Goal: Task Accomplishment & Management: Use online tool/utility

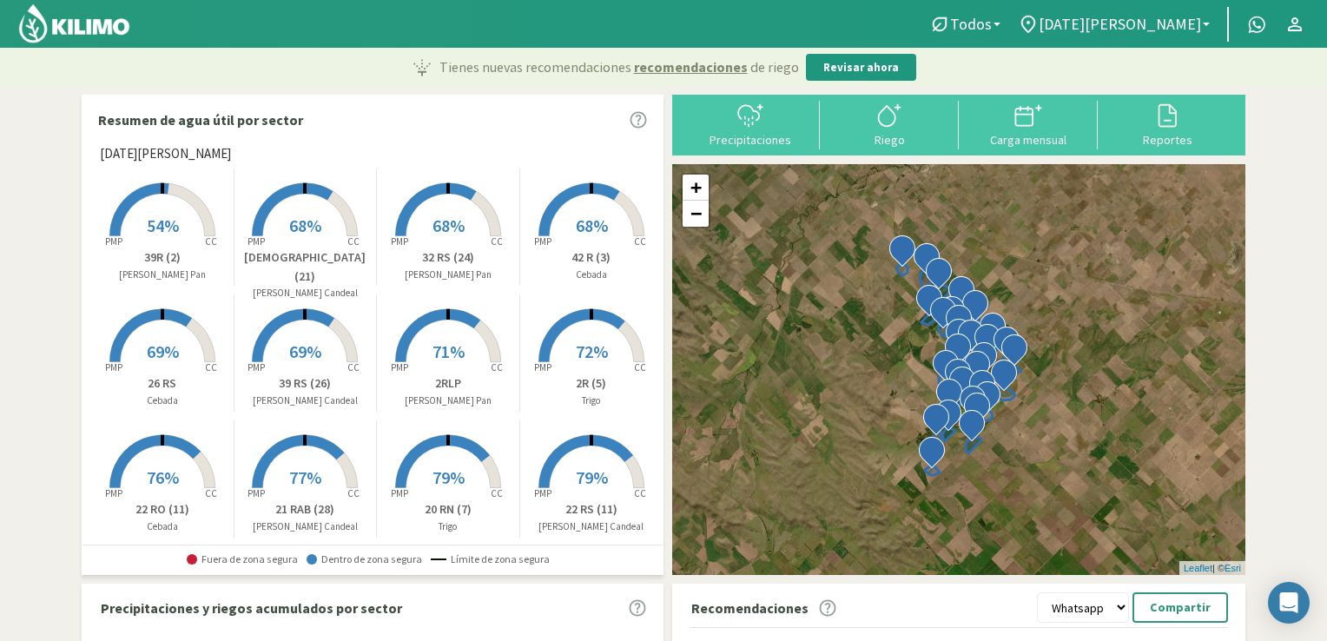
select select "1: Object"
click at [730, 139] on div "Precipitaciones" at bounding box center [750, 140] width 129 height 12
type input "[DATE]"
select select "1: Object"
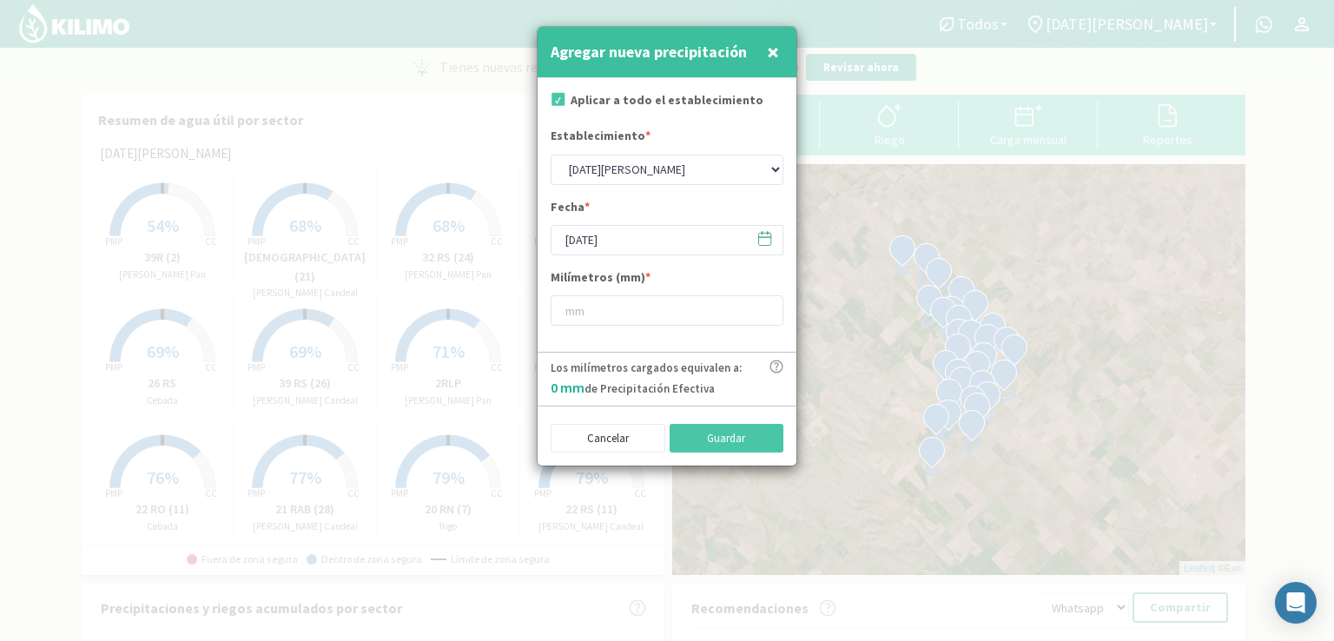
click at [764, 244] on icon at bounding box center [765, 239] width 12 height 12
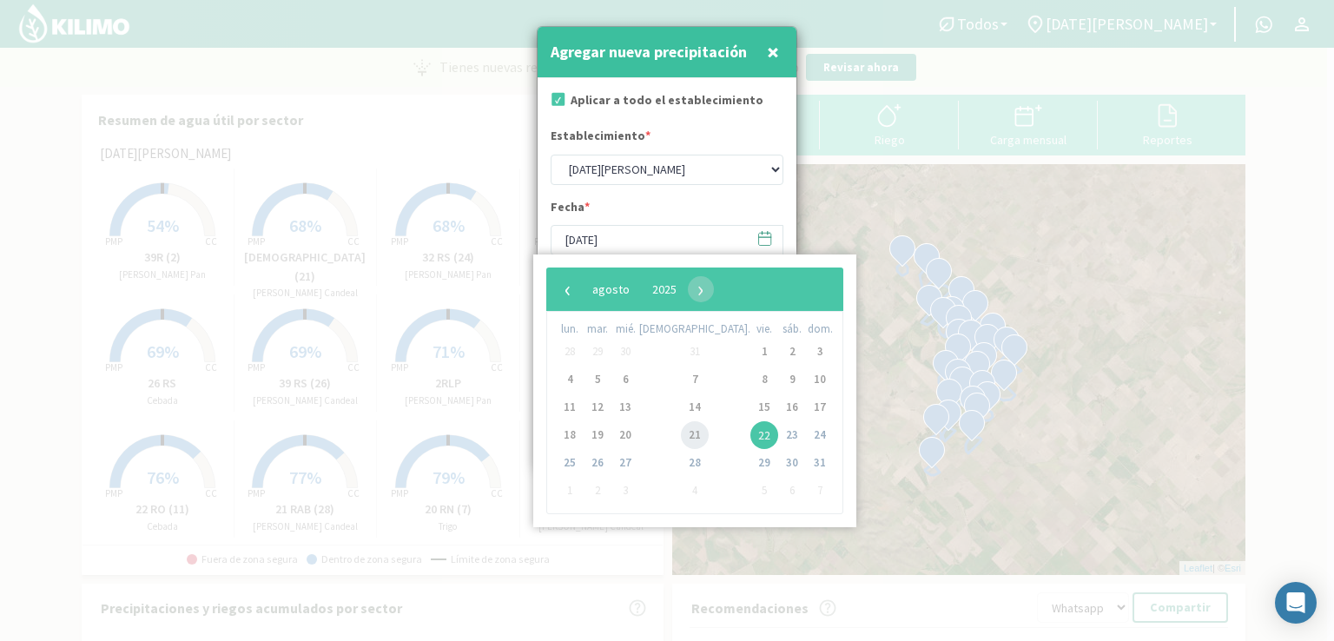
click at [681, 435] on span "21" at bounding box center [695, 435] width 28 height 28
type input "[DATE]"
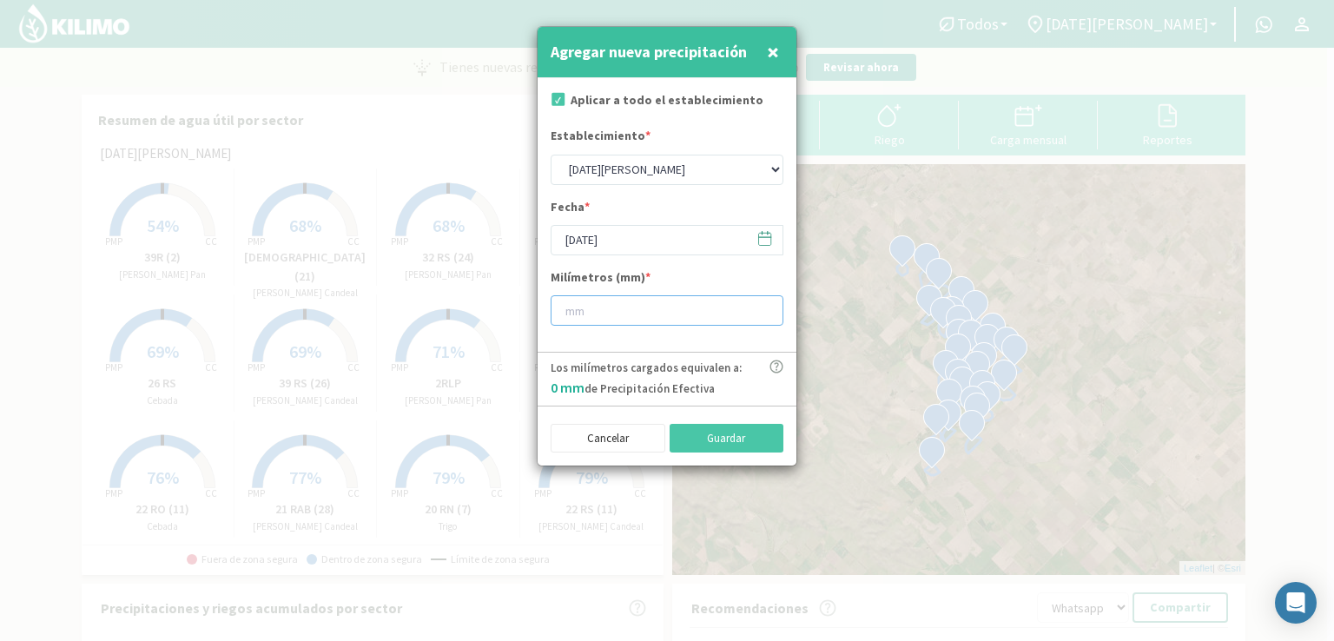
click at [591, 308] on input "number" at bounding box center [667, 310] width 233 height 30
type input "7.5"
click at [710, 432] on button "Guardar" at bounding box center [727, 439] width 115 height 30
type input "[DATE]"
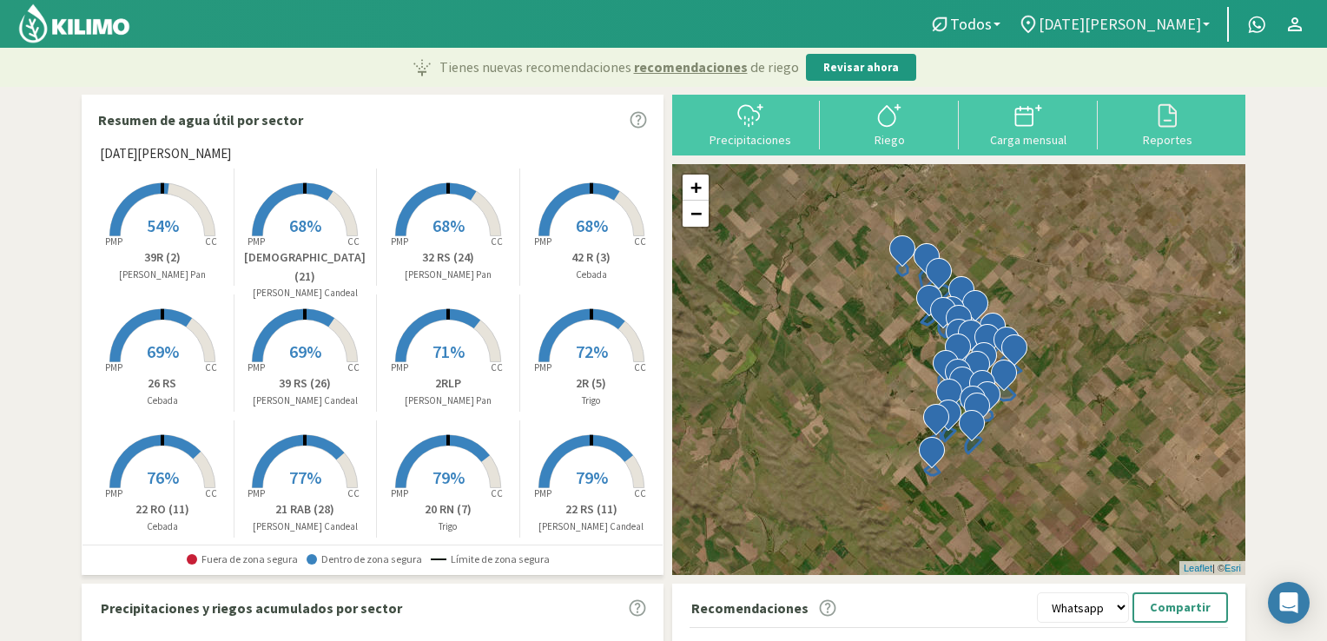
click at [1162, 22] on span "[DATE][PERSON_NAME]" at bounding box center [1120, 24] width 162 height 18
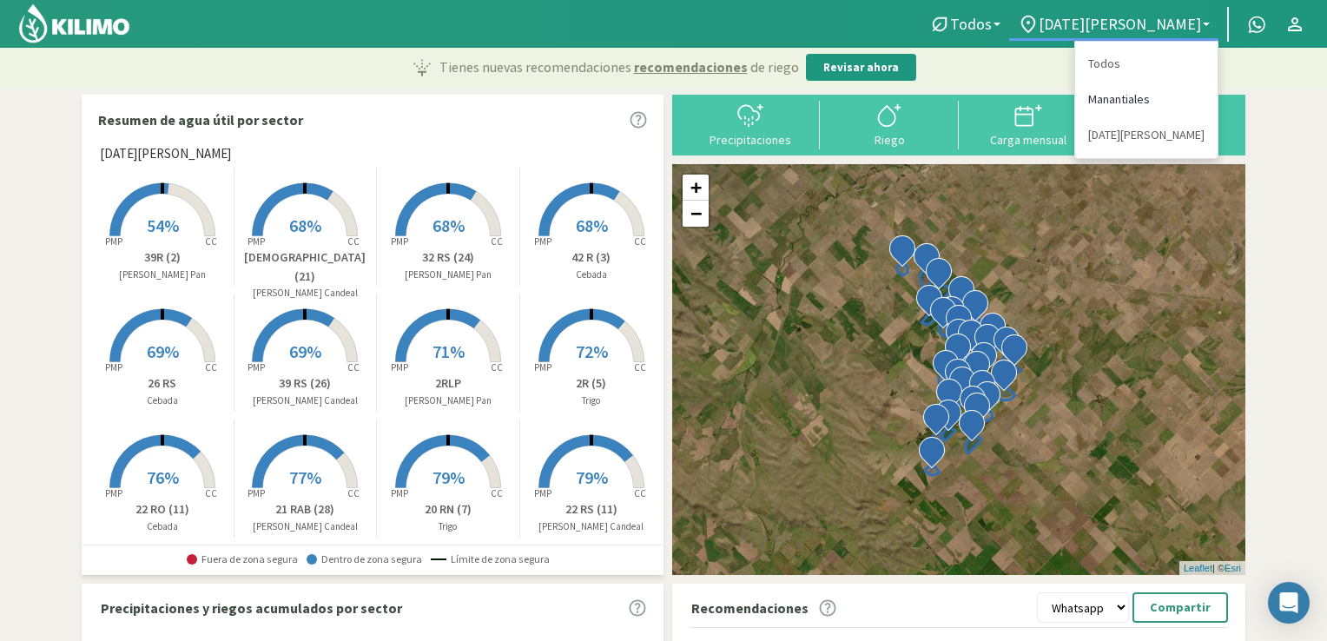
click at [1116, 100] on link "Manantiales" at bounding box center [1146, 100] width 142 height 36
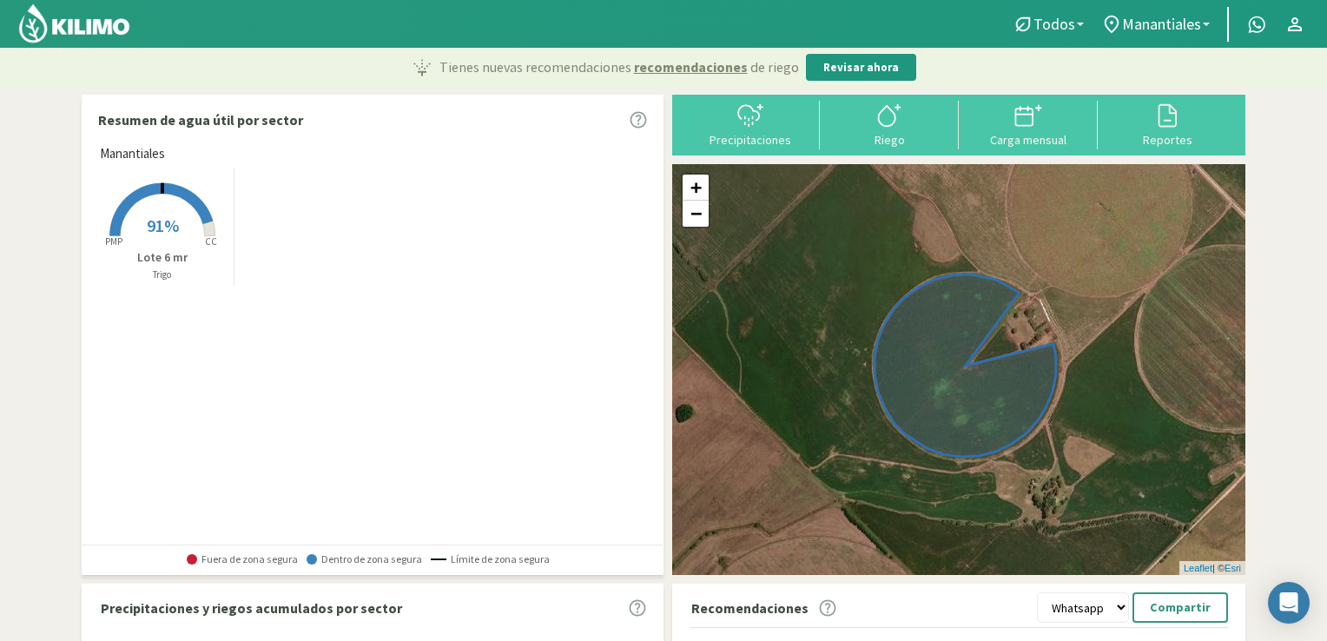
click at [151, 237] on rect at bounding box center [162, 237] width 139 height 139
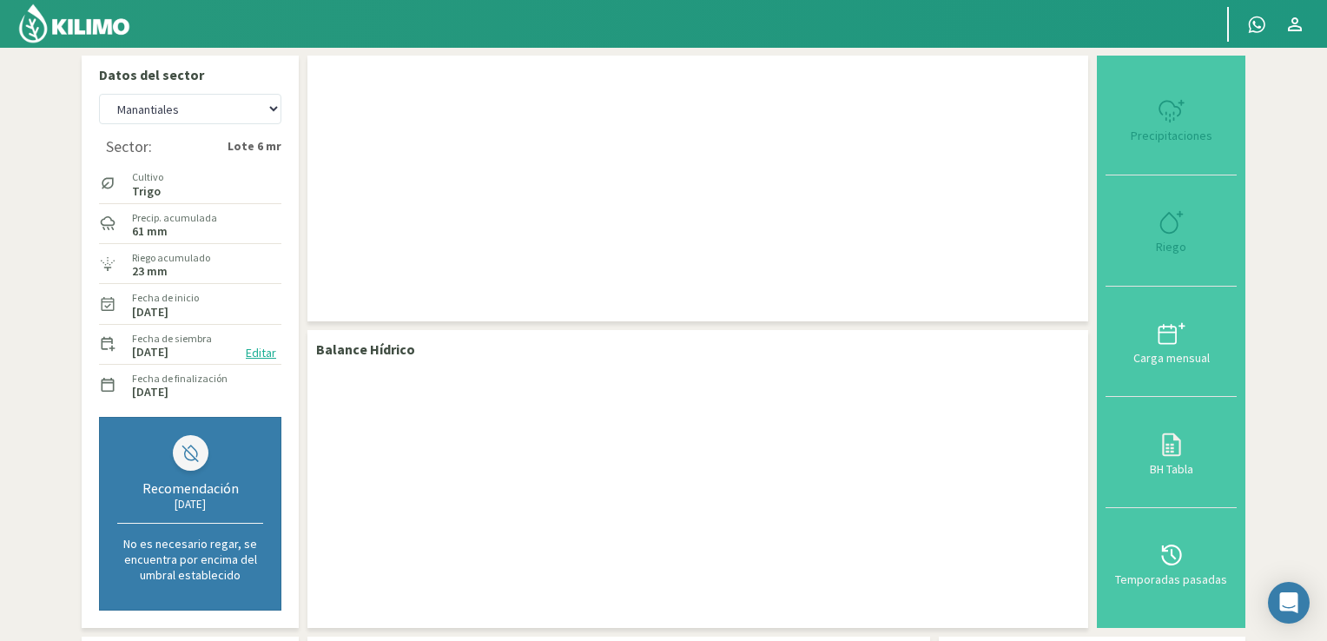
checkbox input "true"
type input "[DATE]"
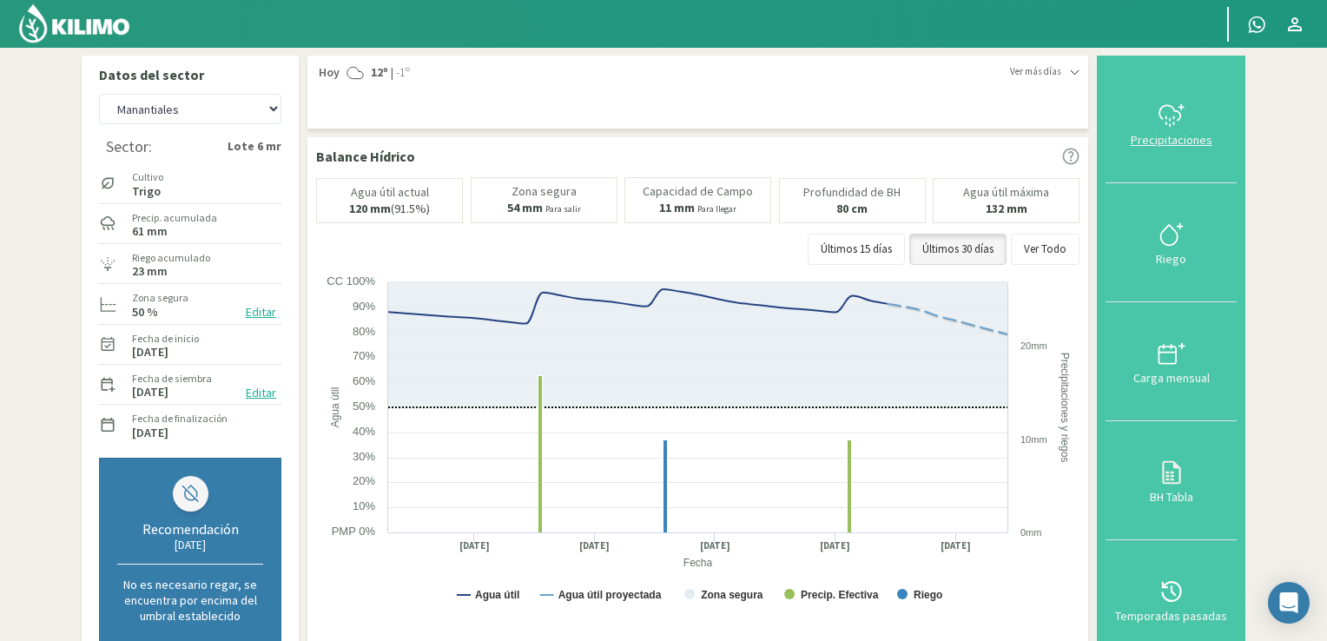
click at [1160, 113] on icon at bounding box center [1169, 112] width 21 height 15
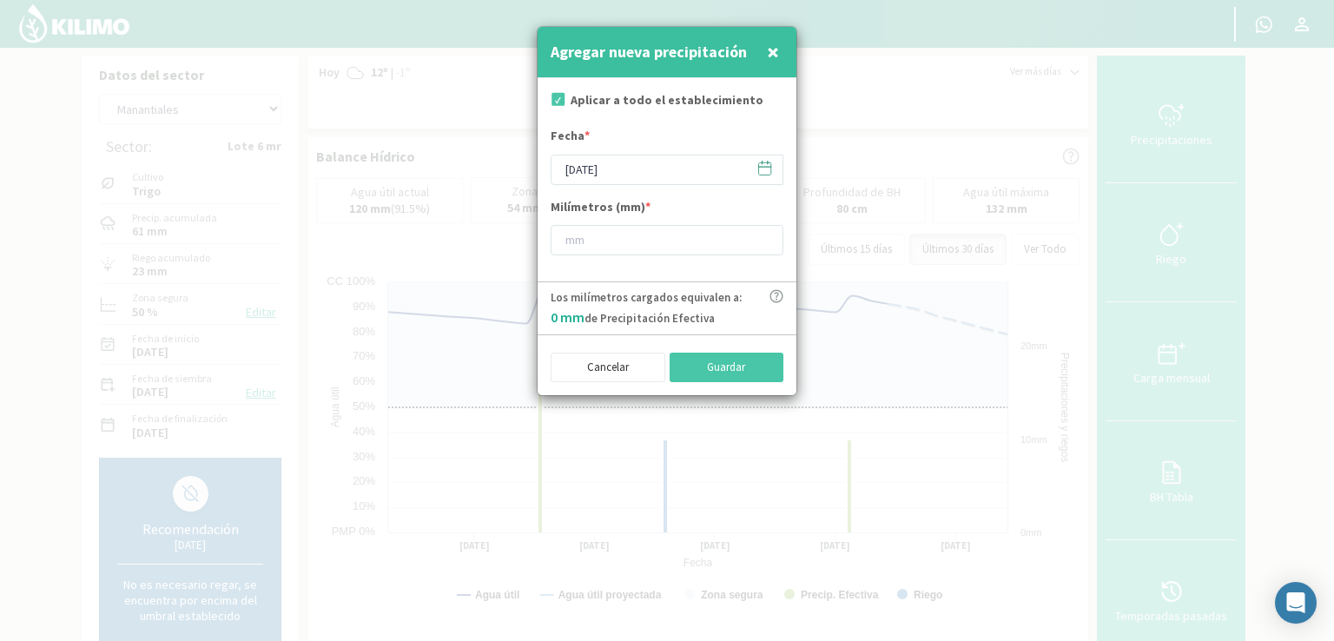
click at [766, 168] on icon at bounding box center [764, 168] width 17 height 17
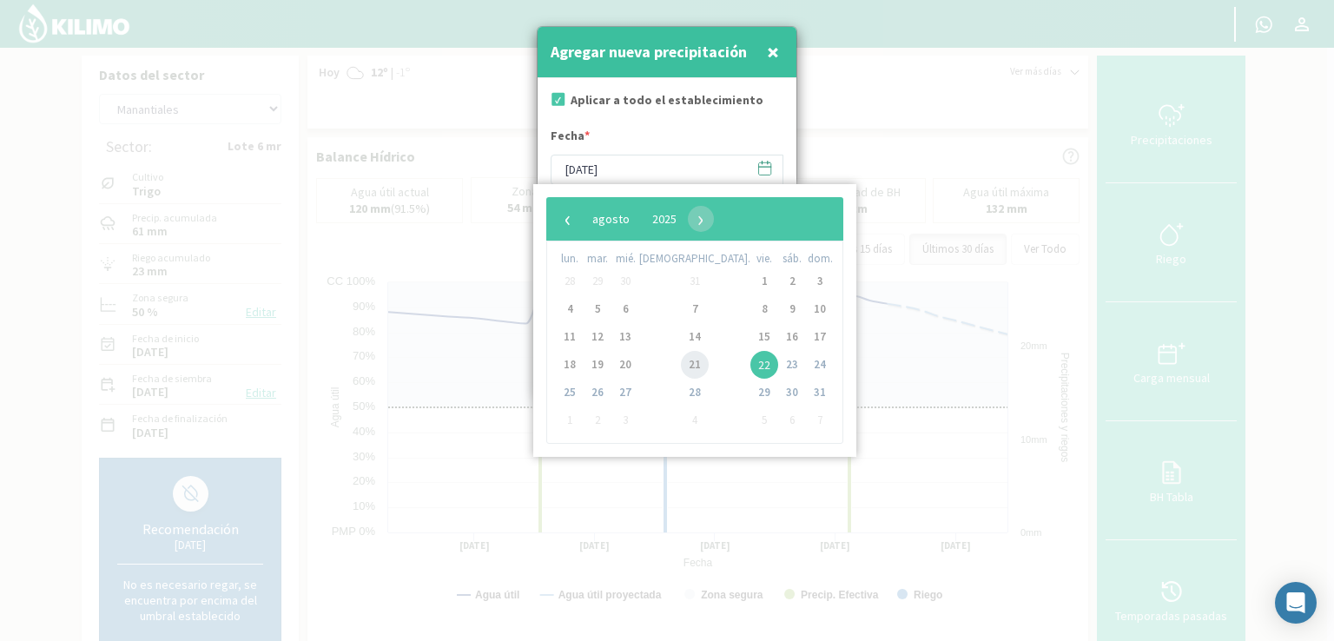
click at [681, 358] on span "21" at bounding box center [695, 365] width 28 height 28
type input "[DATE]"
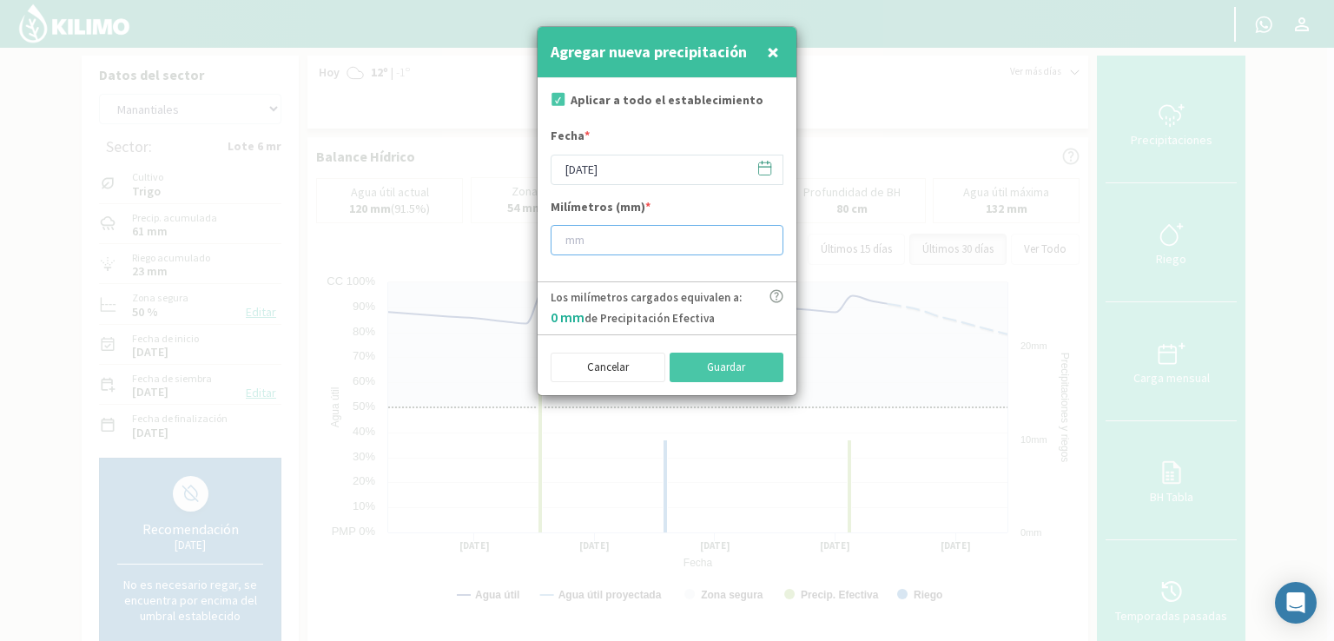
click at [594, 234] on input "number" at bounding box center [667, 240] width 233 height 30
type input "7.5"
click at [715, 373] on button "Guardar" at bounding box center [727, 368] width 115 height 30
type input "[DATE]"
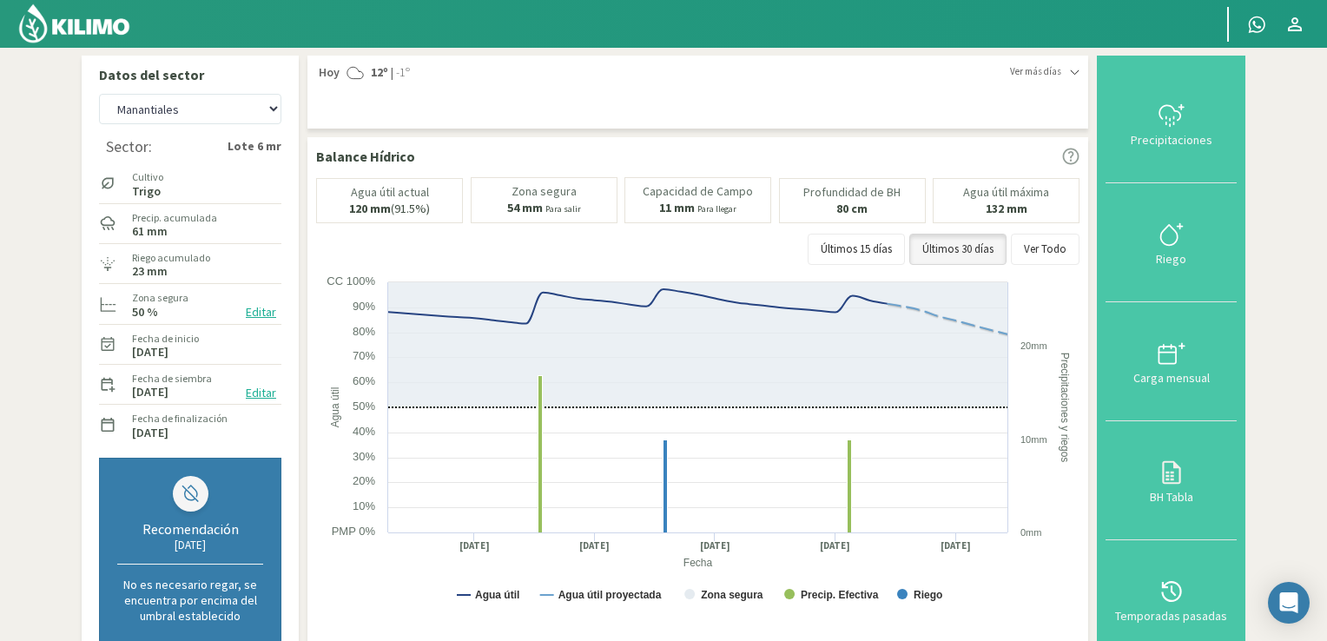
click at [51, 29] on img at bounding box center [74, 24] width 114 height 42
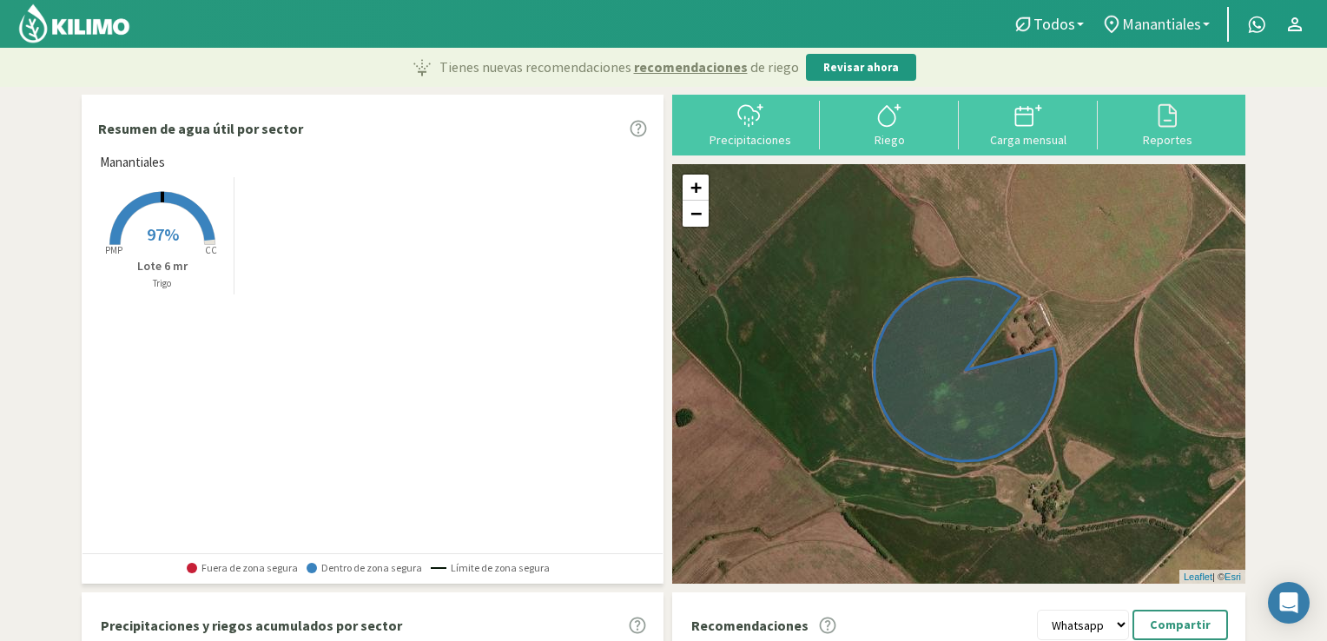
click at [1209, 27] on link "Manantiales" at bounding box center [1156, 24] width 126 height 33
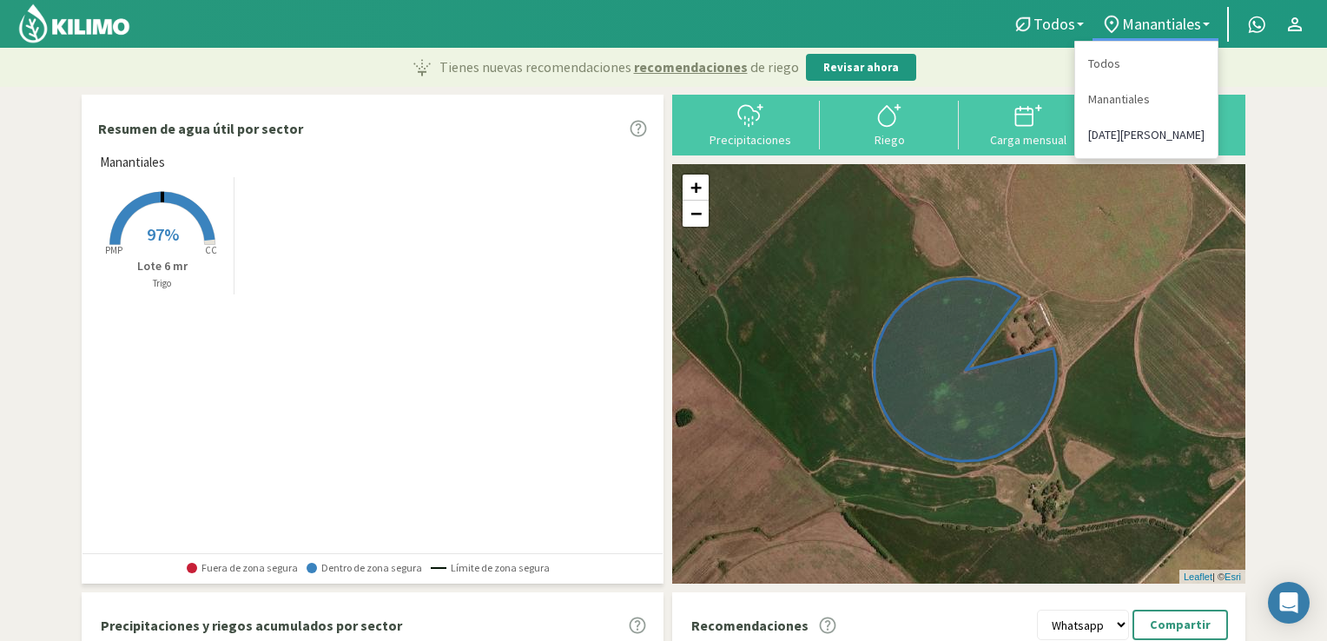
click at [1096, 131] on link "[DATE][PERSON_NAME]" at bounding box center [1146, 135] width 142 height 36
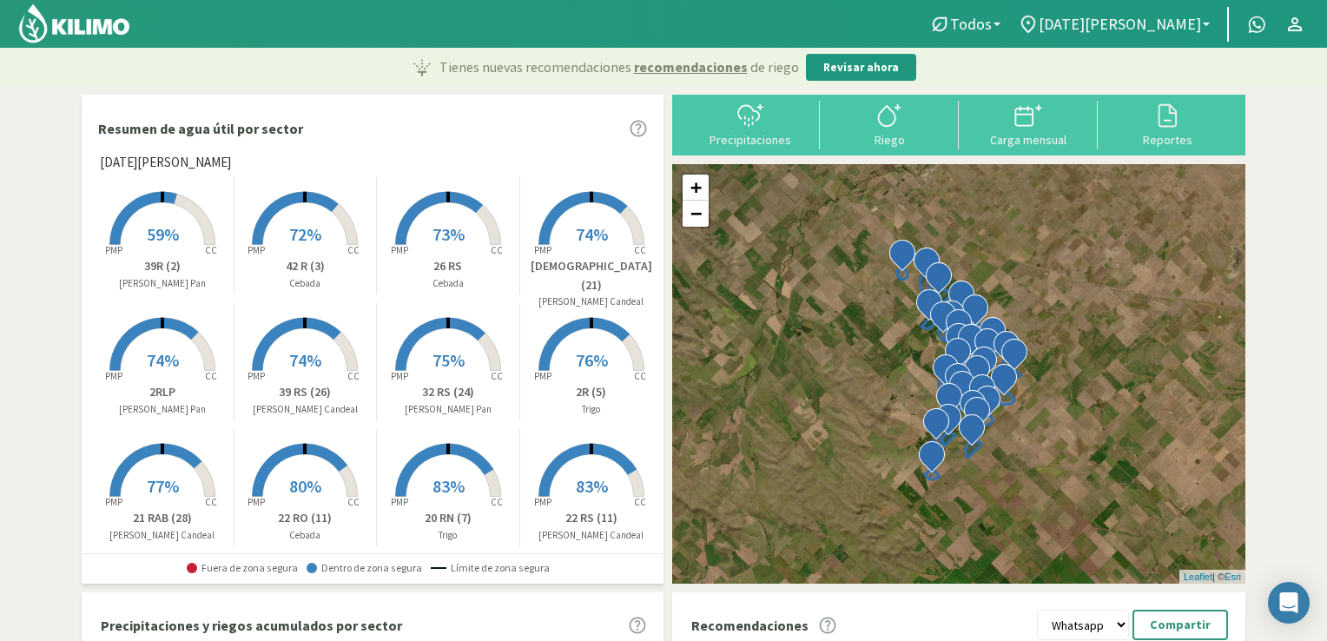
click at [87, 27] on img at bounding box center [74, 24] width 114 height 42
click at [83, 27] on img at bounding box center [74, 24] width 114 height 42
